Goal: Task Accomplishment & Management: Use online tool/utility

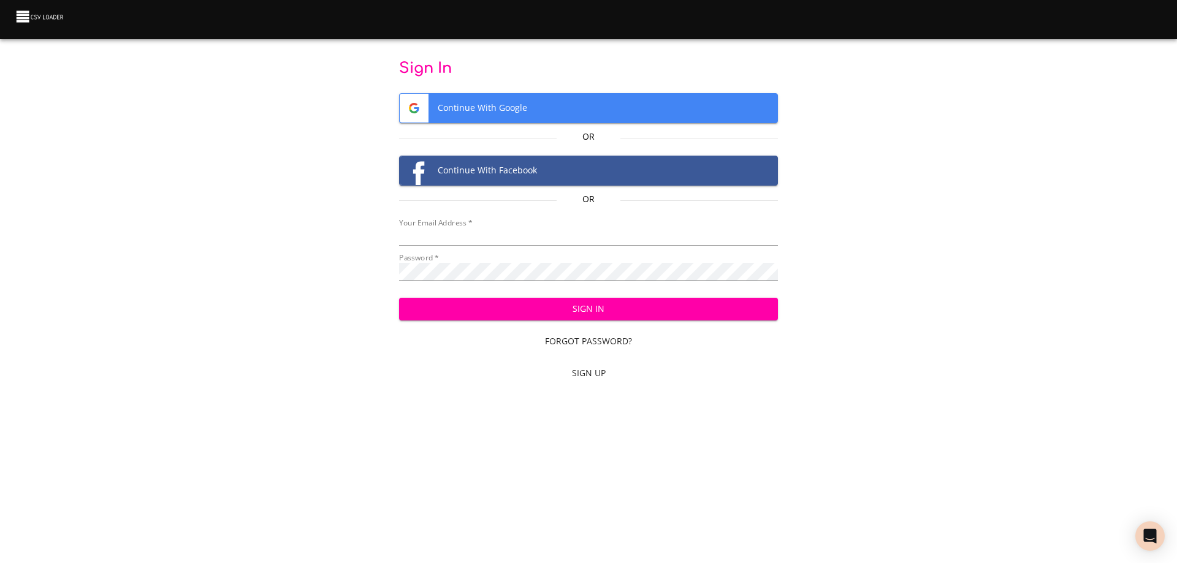
type input "[EMAIL_ADDRESS][DOMAIN_NAME]"
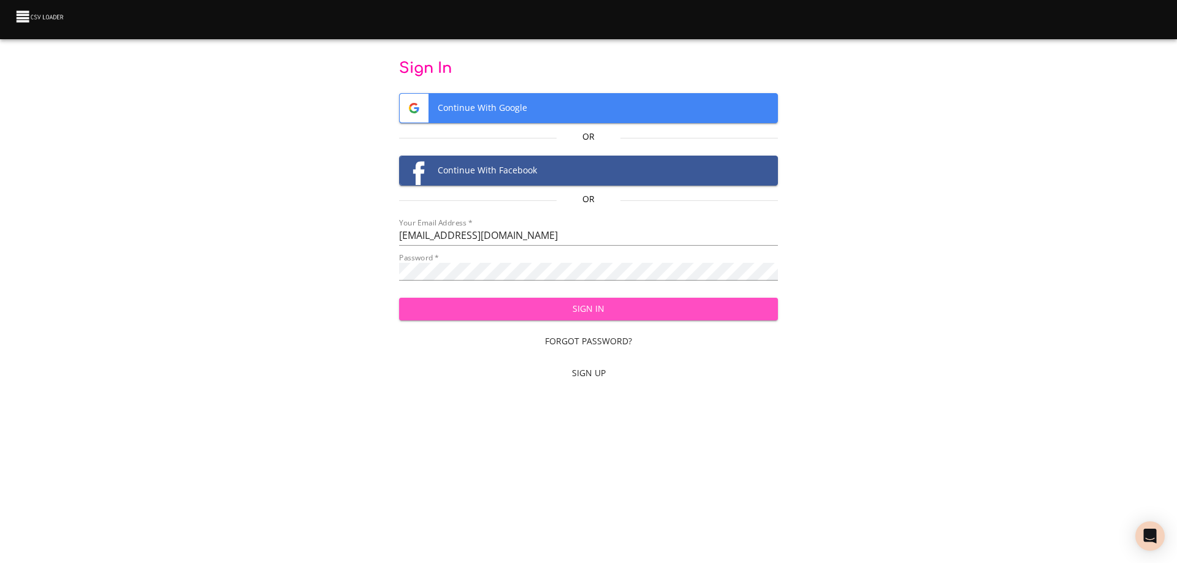
click at [612, 316] on span "Sign In" at bounding box center [589, 309] width 360 height 15
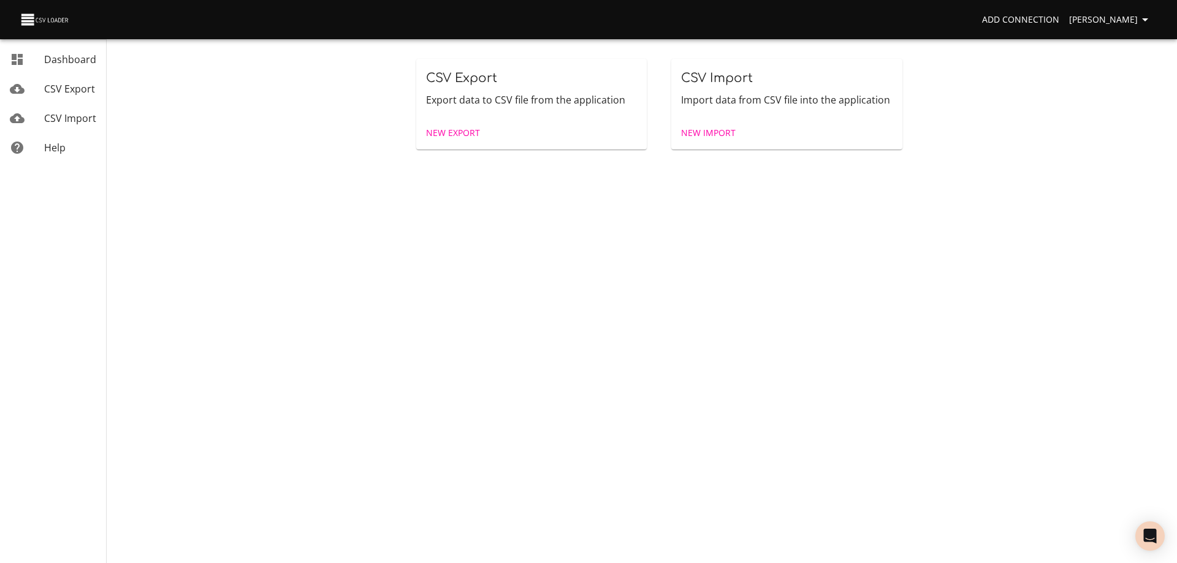
click at [704, 134] on span "New Import" at bounding box center [708, 133] width 55 height 15
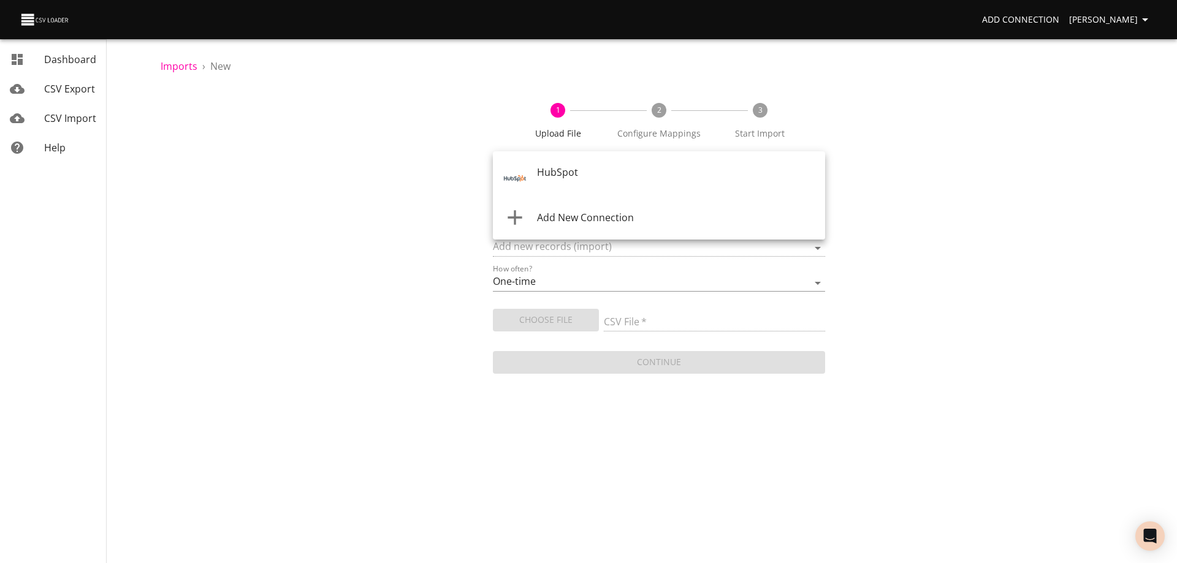
click at [640, 174] on body "Add Connection [PERSON_NAME] Dashboard CSV Export CSV Import Help Imports › New…" at bounding box center [588, 281] width 1177 height 563
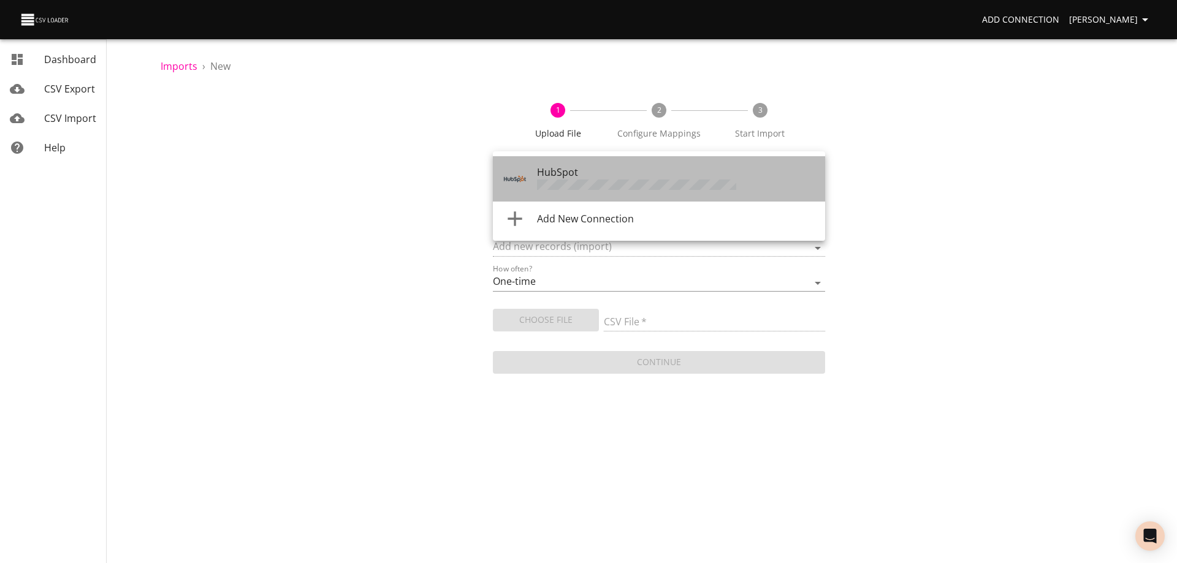
click at [640, 174] on div "HubSpot" at bounding box center [676, 179] width 278 height 28
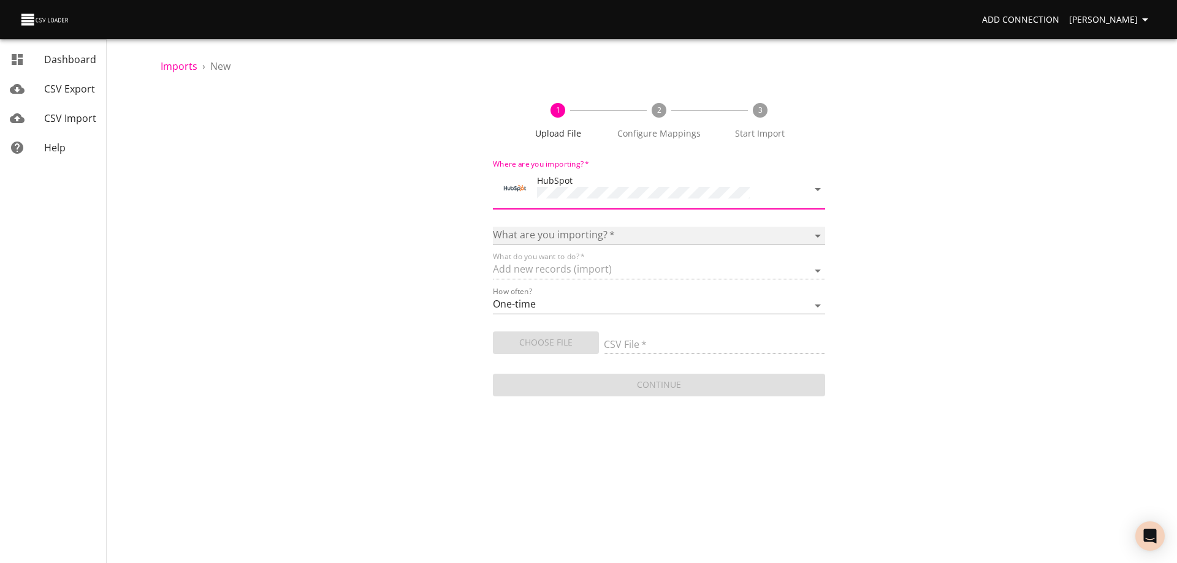
click at [620, 231] on select "Calls Companies Contacts Deals Emails Line items Meetings Notes Products Tasks …" at bounding box center [659, 236] width 332 height 18
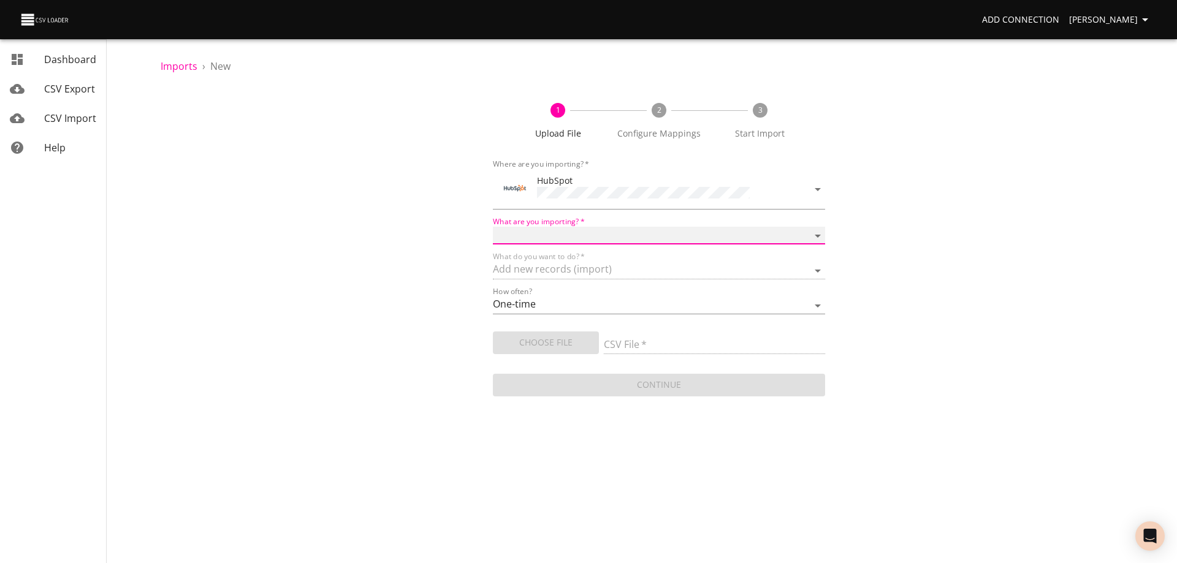
select select "deals"
click at [493, 227] on select "Calls Companies Contacts Deals Emails Line items Meetings Notes Products Tasks …" at bounding box center [659, 236] width 332 height 18
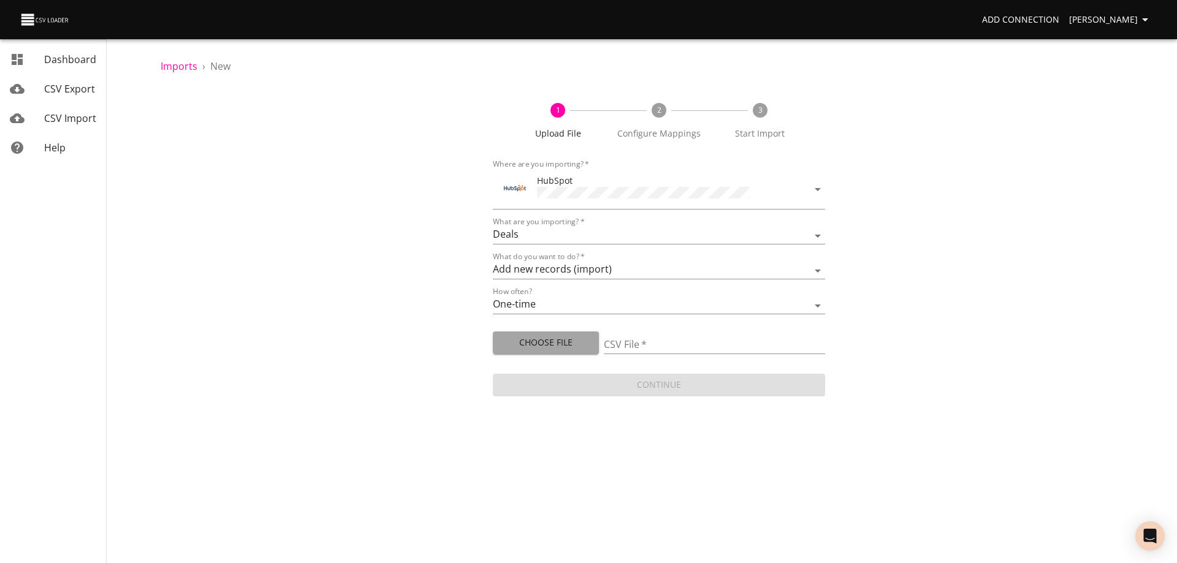
click at [566, 336] on span "Choose File" at bounding box center [546, 342] width 86 height 15
type input "Doctor Daily Sales 09082025.csv"
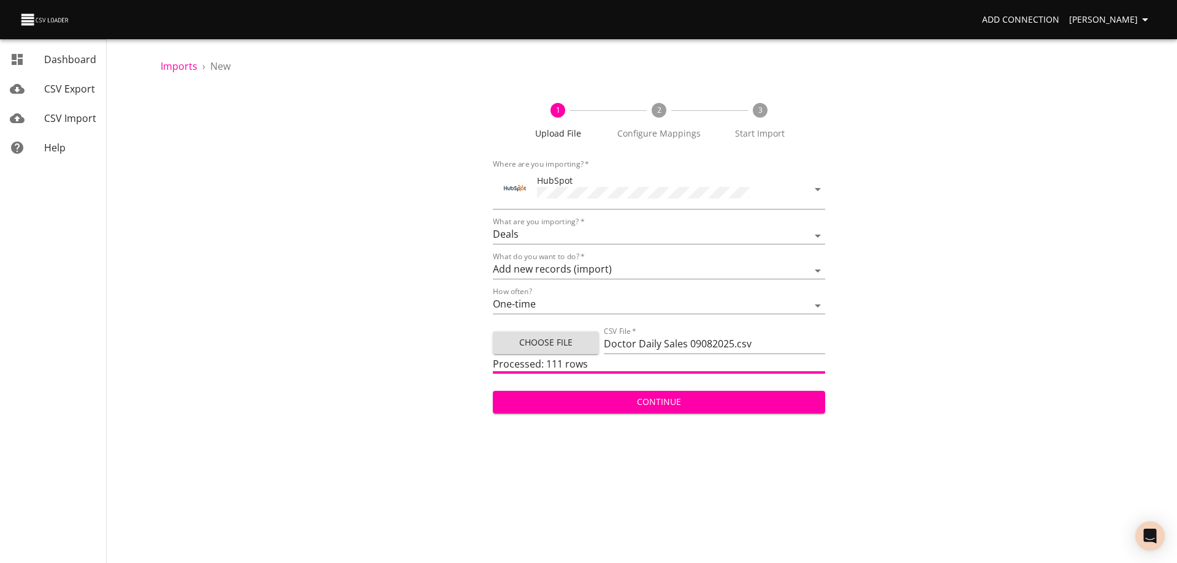
click at [674, 398] on span "Continue" at bounding box center [659, 402] width 313 height 15
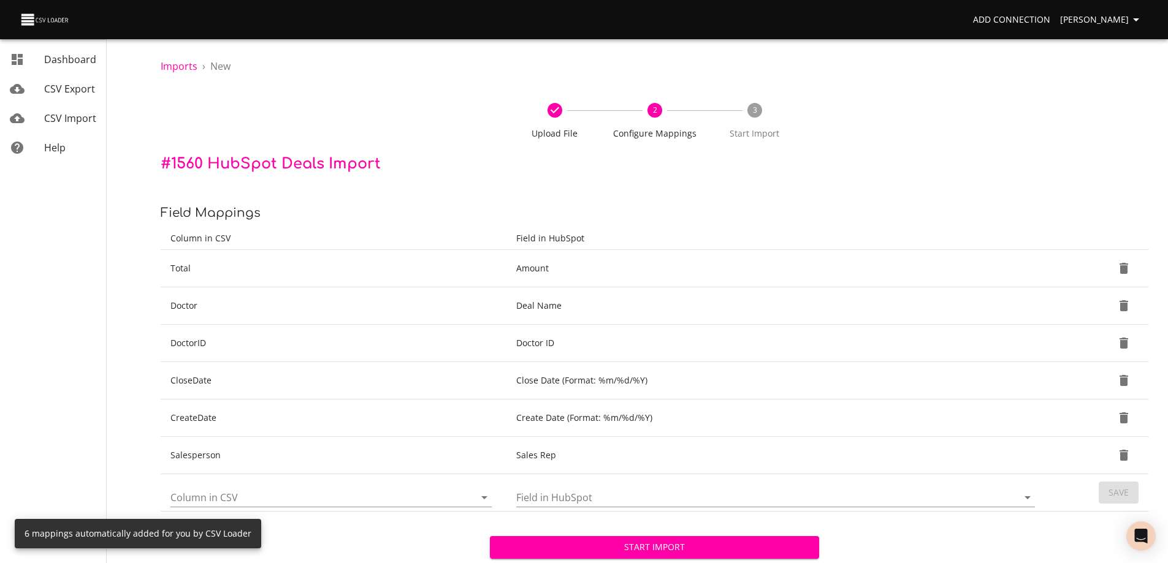
click at [671, 543] on span "Start Import" at bounding box center [655, 547] width 310 height 15
